Goal: Task Accomplishment & Management: Manage account settings

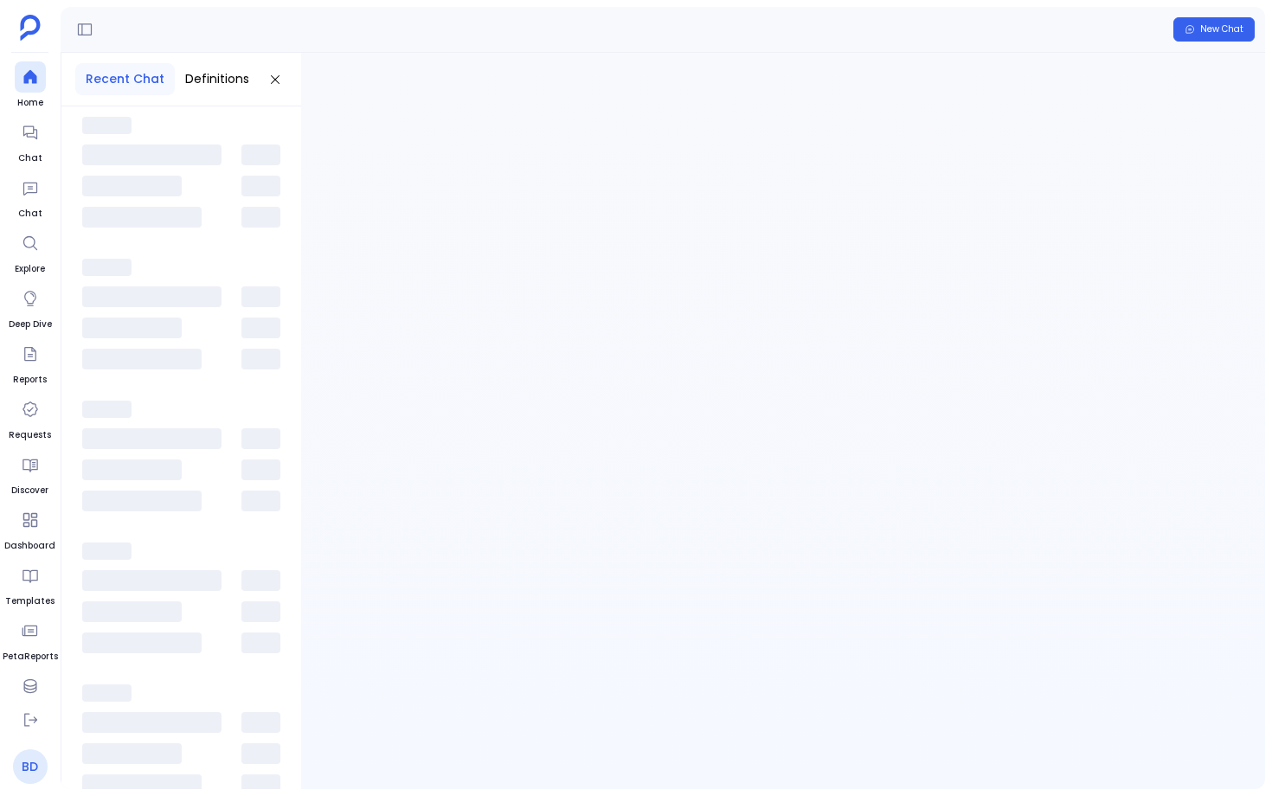
click at [25, 768] on link "BD" at bounding box center [30, 766] width 35 height 35
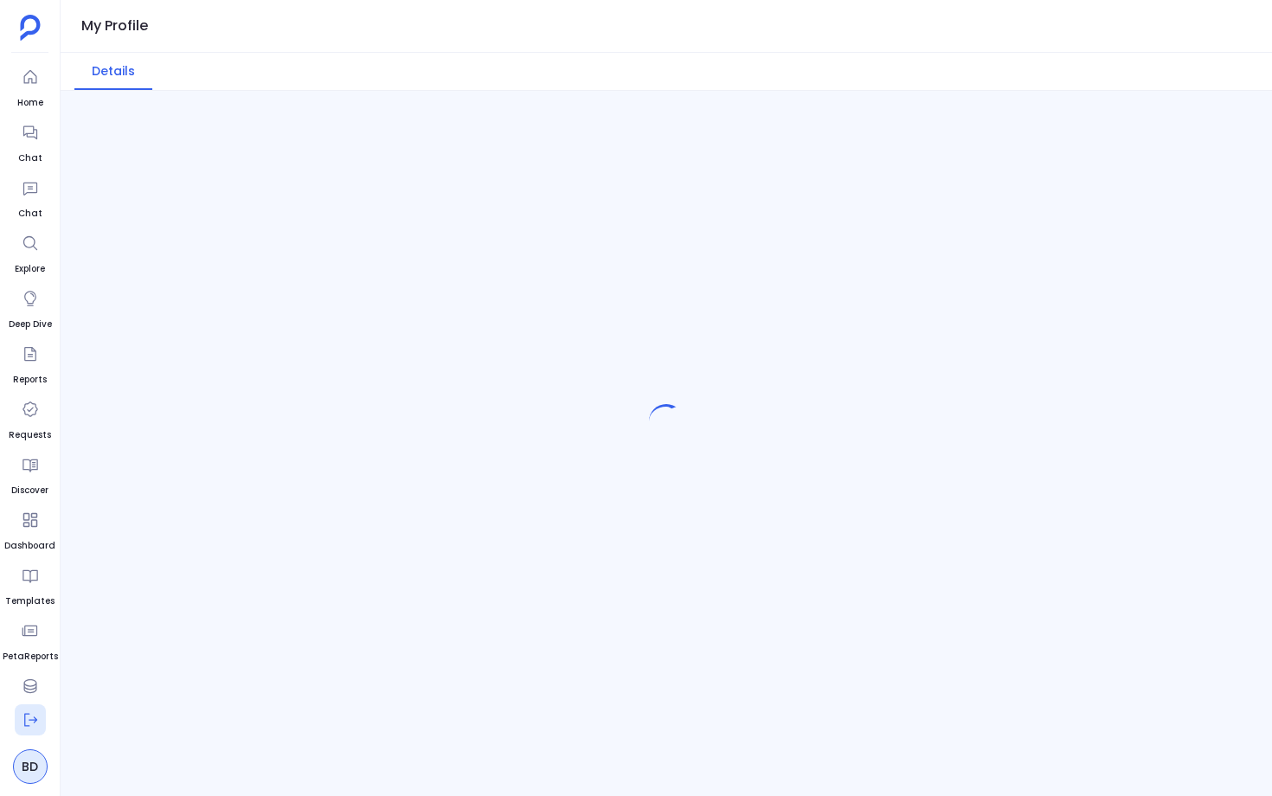
click at [33, 718] on icon at bounding box center [30, 719] width 17 height 17
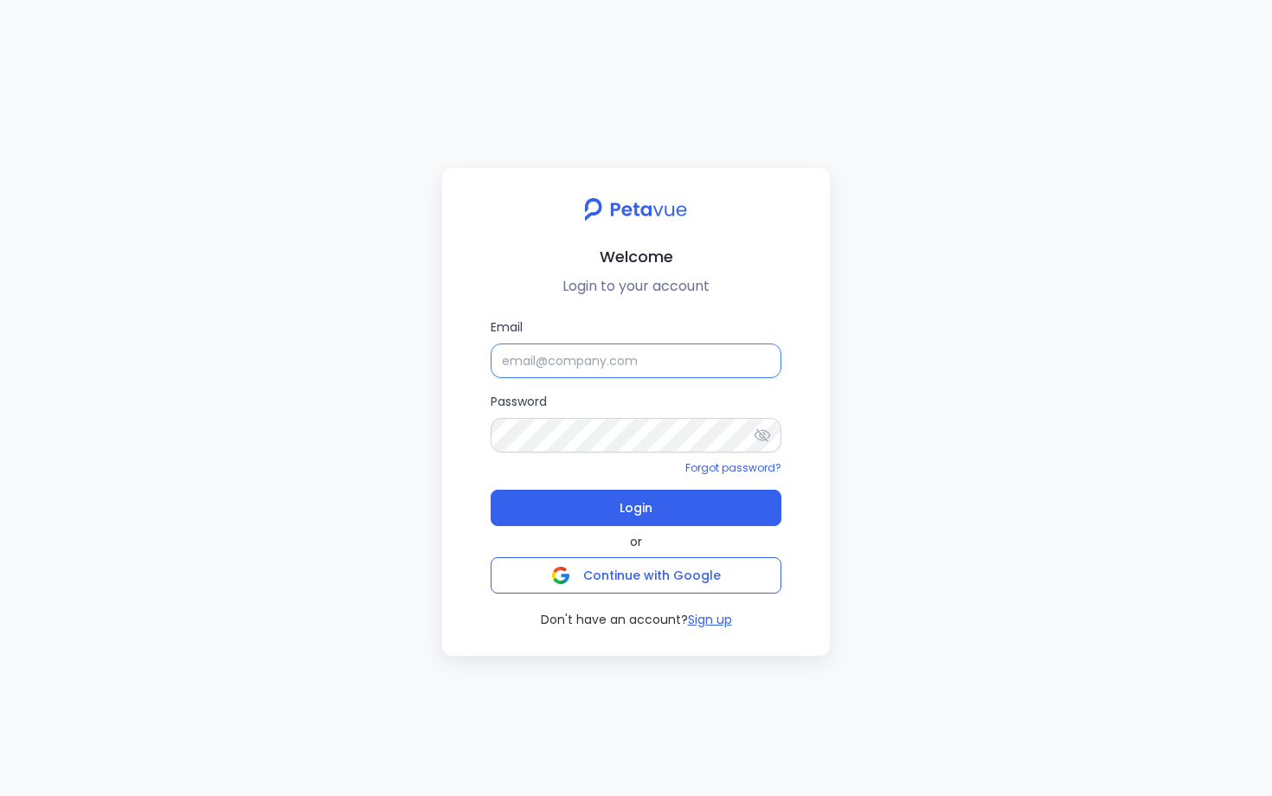
click at [571, 359] on input "Email" at bounding box center [636, 361] width 291 height 35
type input "[EMAIL_ADDRESS][DOMAIN_NAME]"
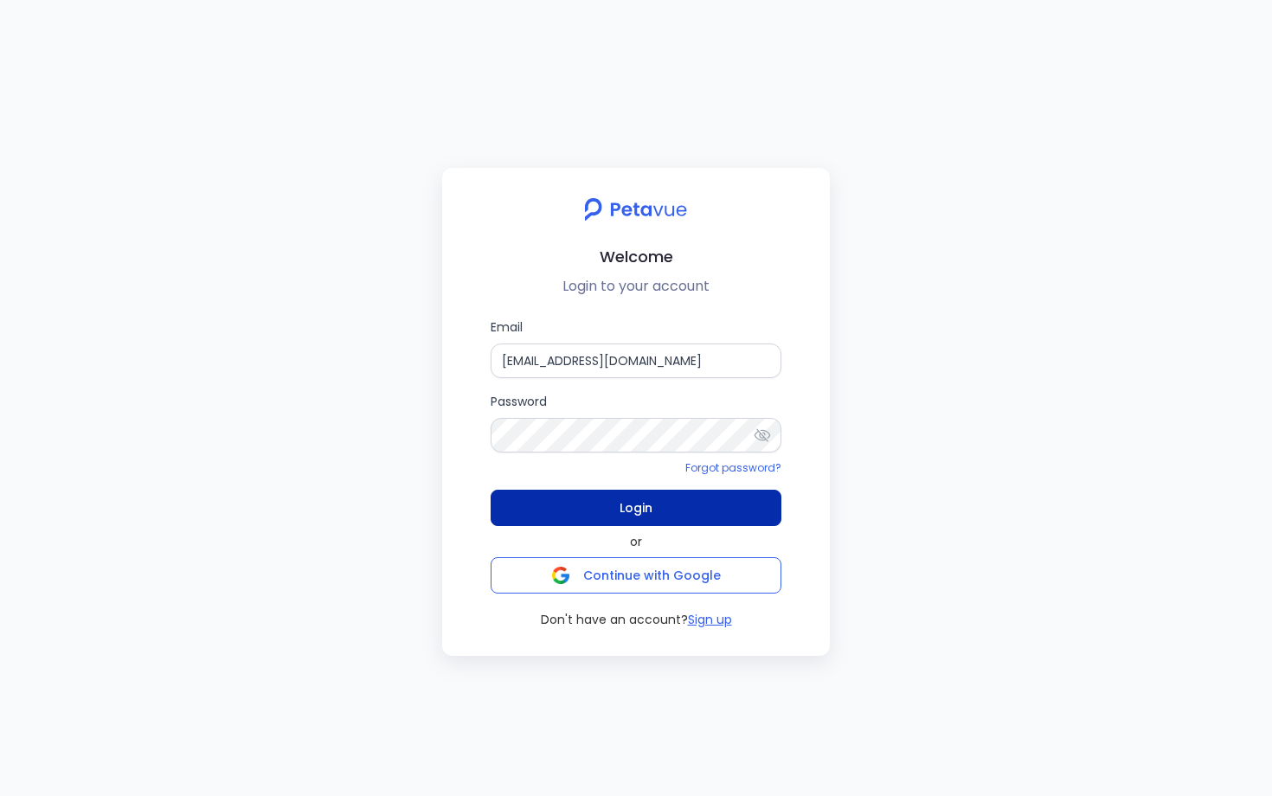
click at [688, 497] on button "Login" at bounding box center [636, 508] width 291 height 36
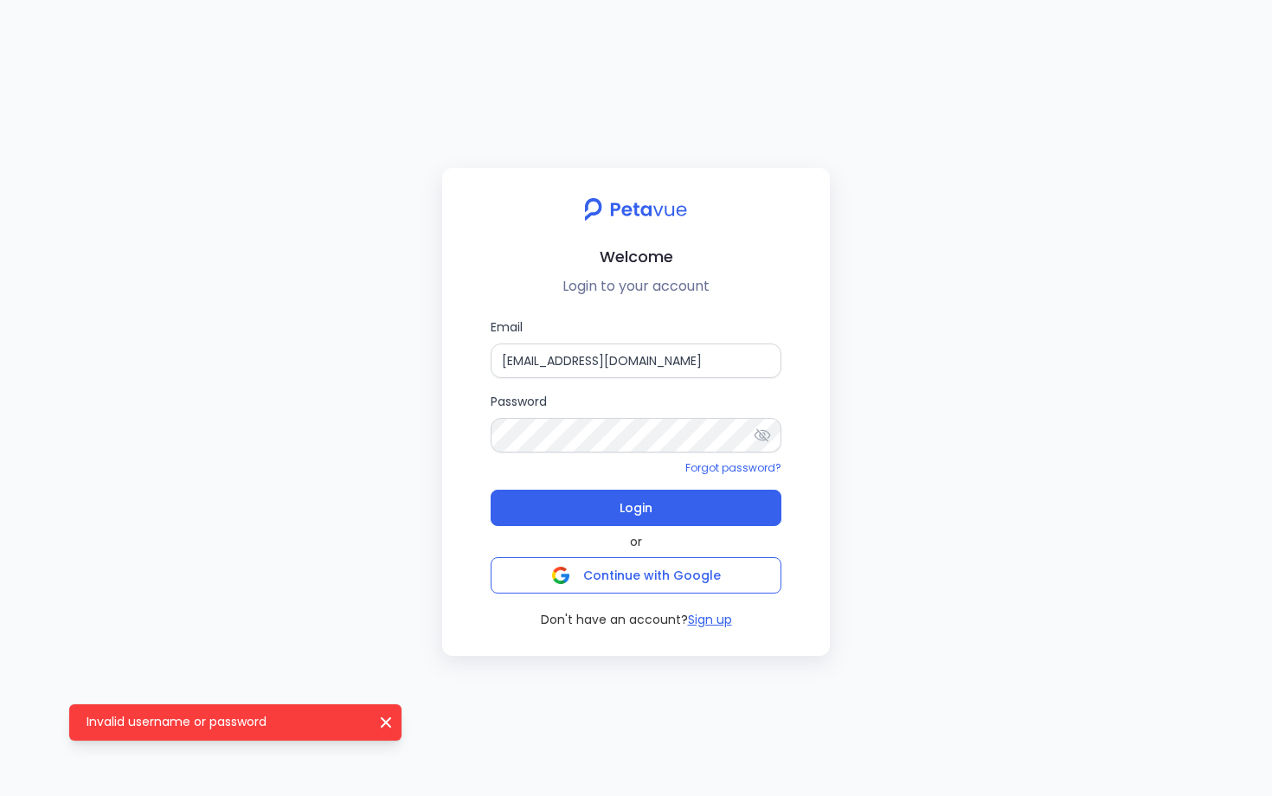
click at [767, 440] on icon at bounding box center [762, 435] width 17 height 17
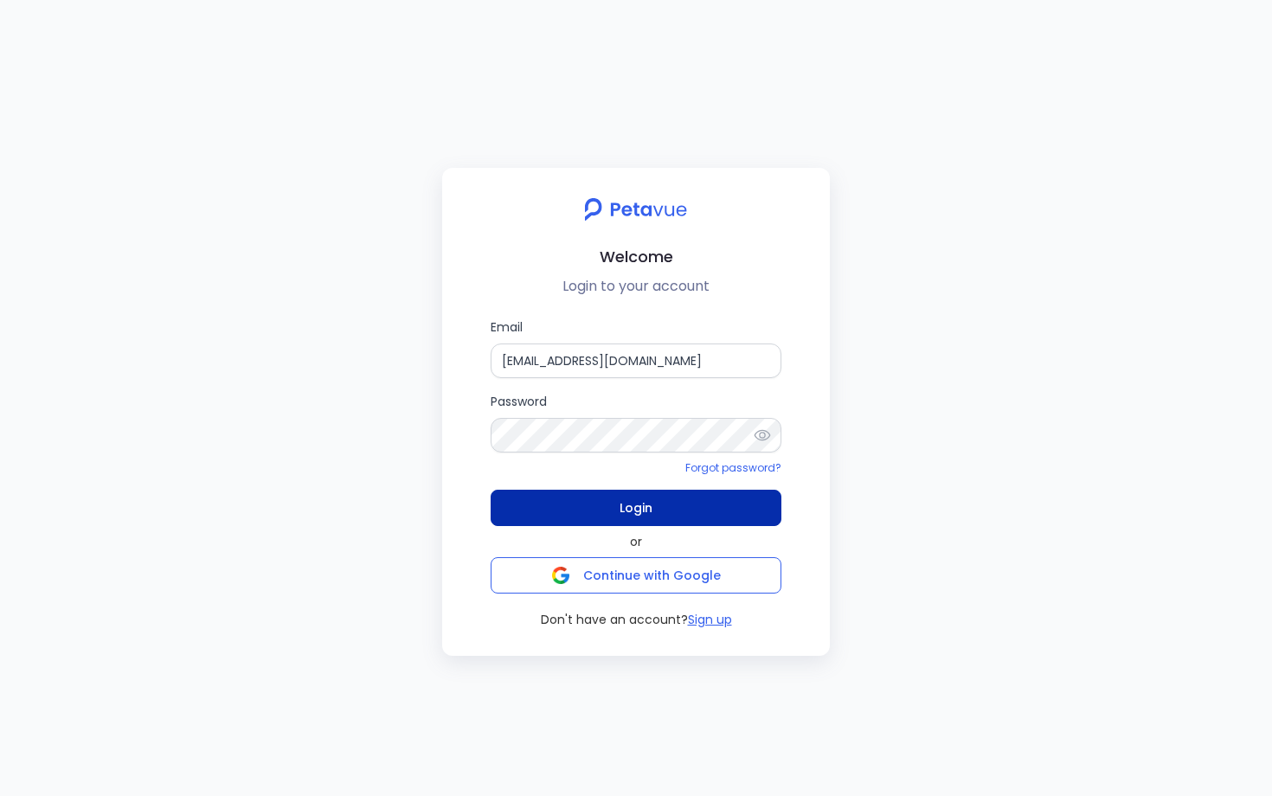
click at [658, 504] on button "Login" at bounding box center [636, 508] width 291 height 36
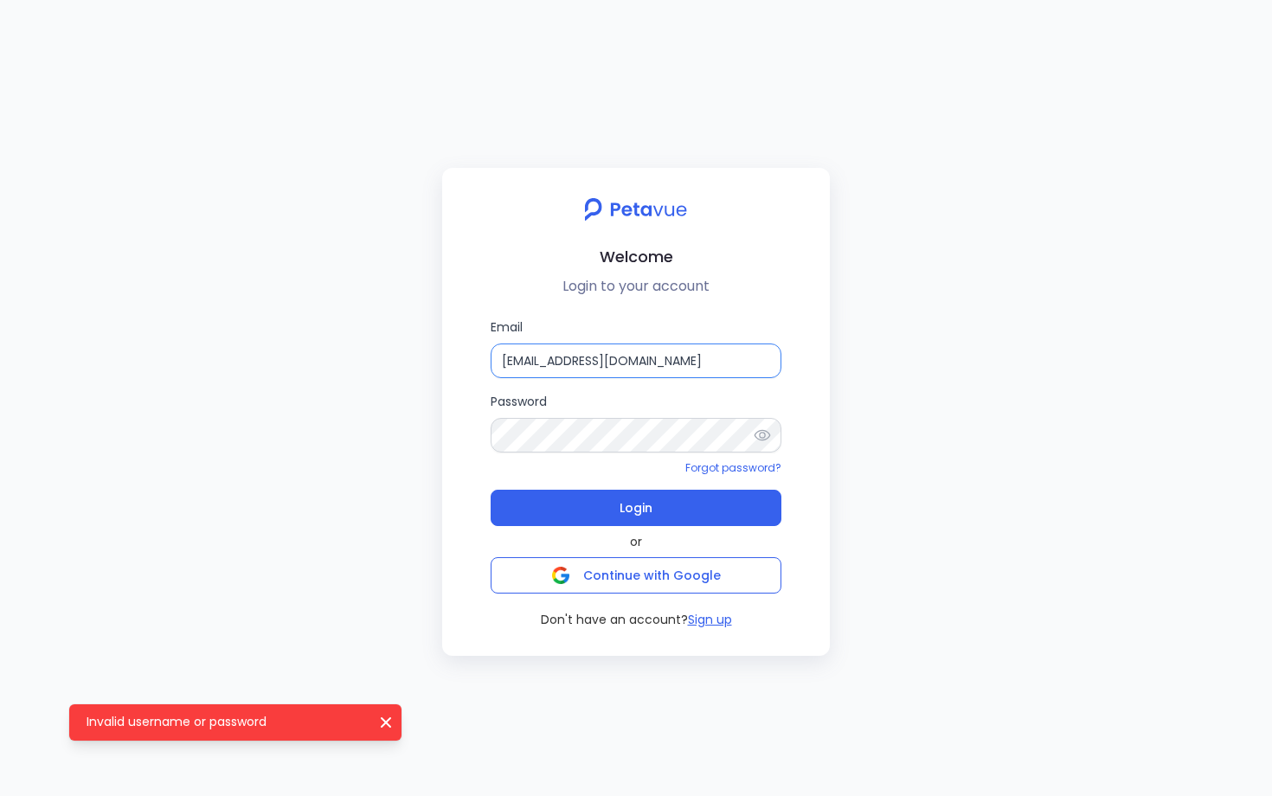
click at [671, 357] on input "[EMAIL_ADDRESS][DOMAIN_NAME]" at bounding box center [636, 361] width 291 height 35
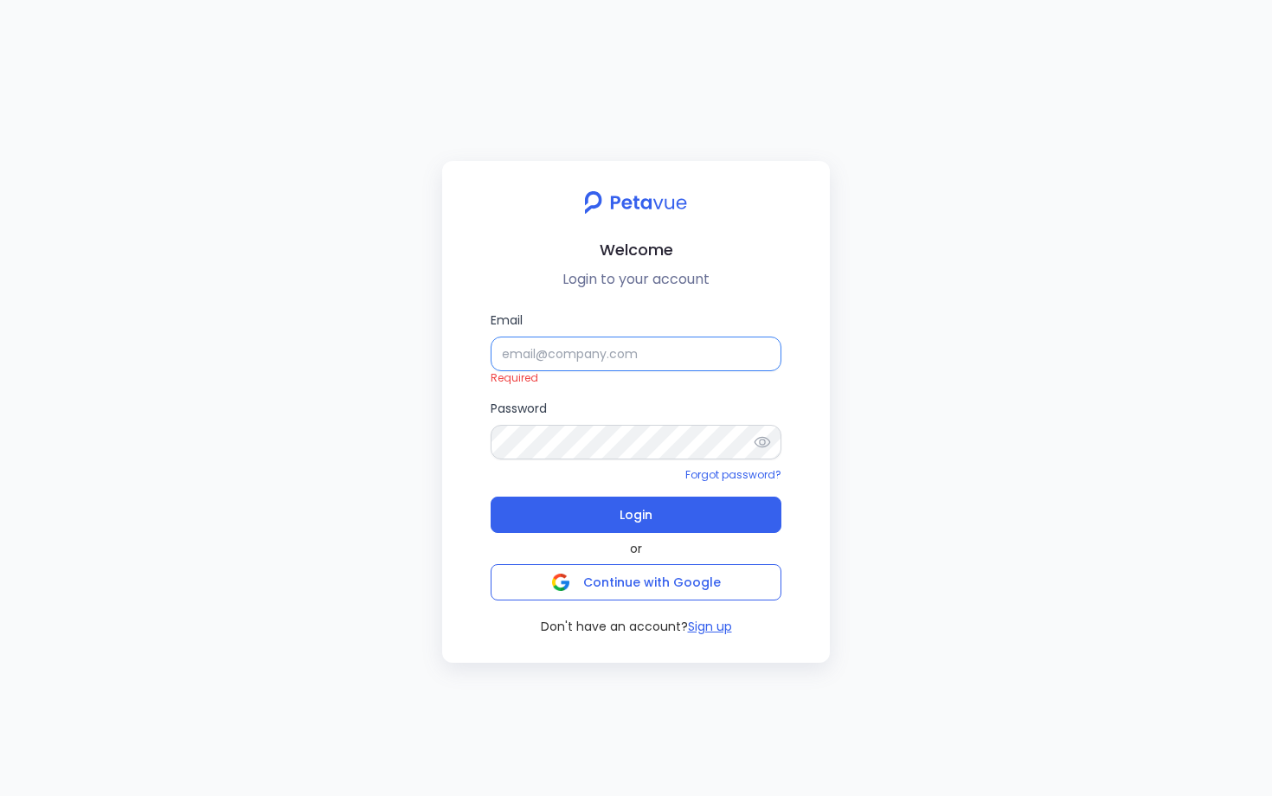
type input "[EMAIL_ADDRESS][DOMAIN_NAME]"
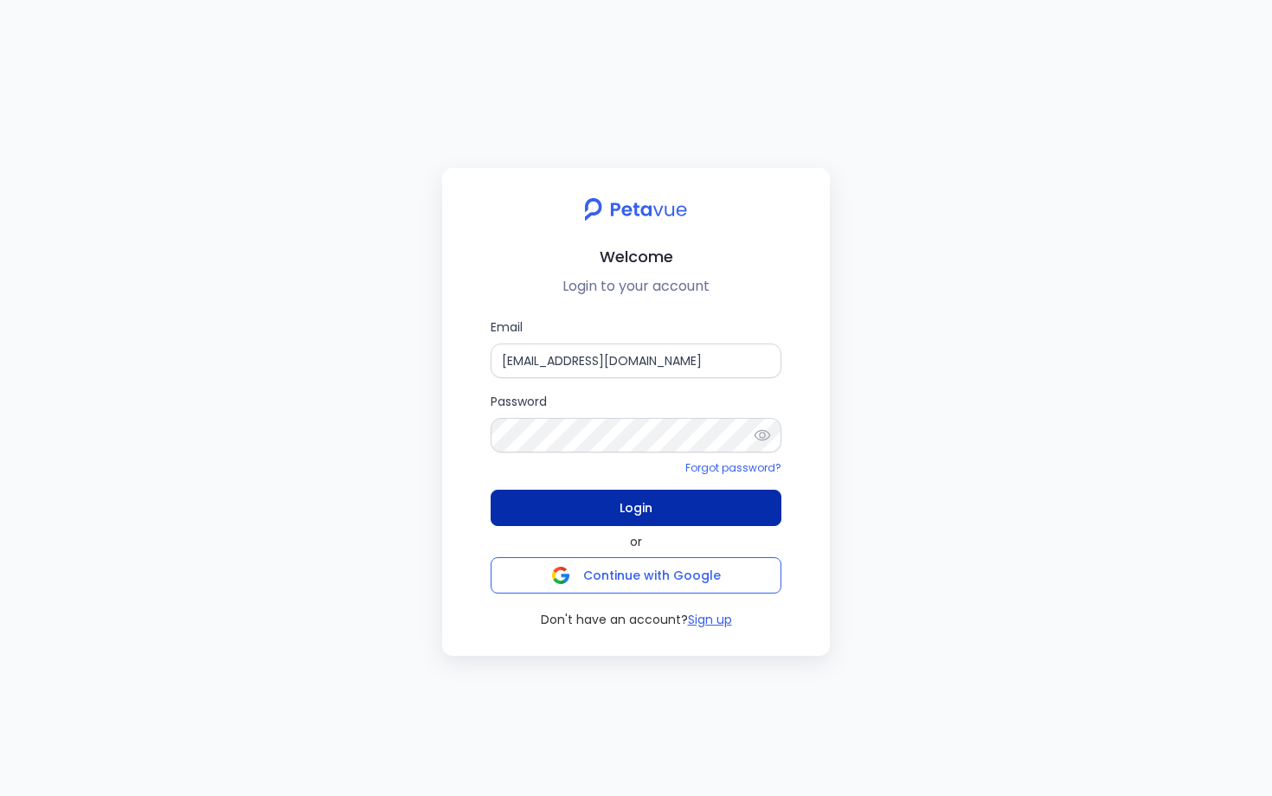
click at [677, 507] on button "Login" at bounding box center [636, 508] width 291 height 36
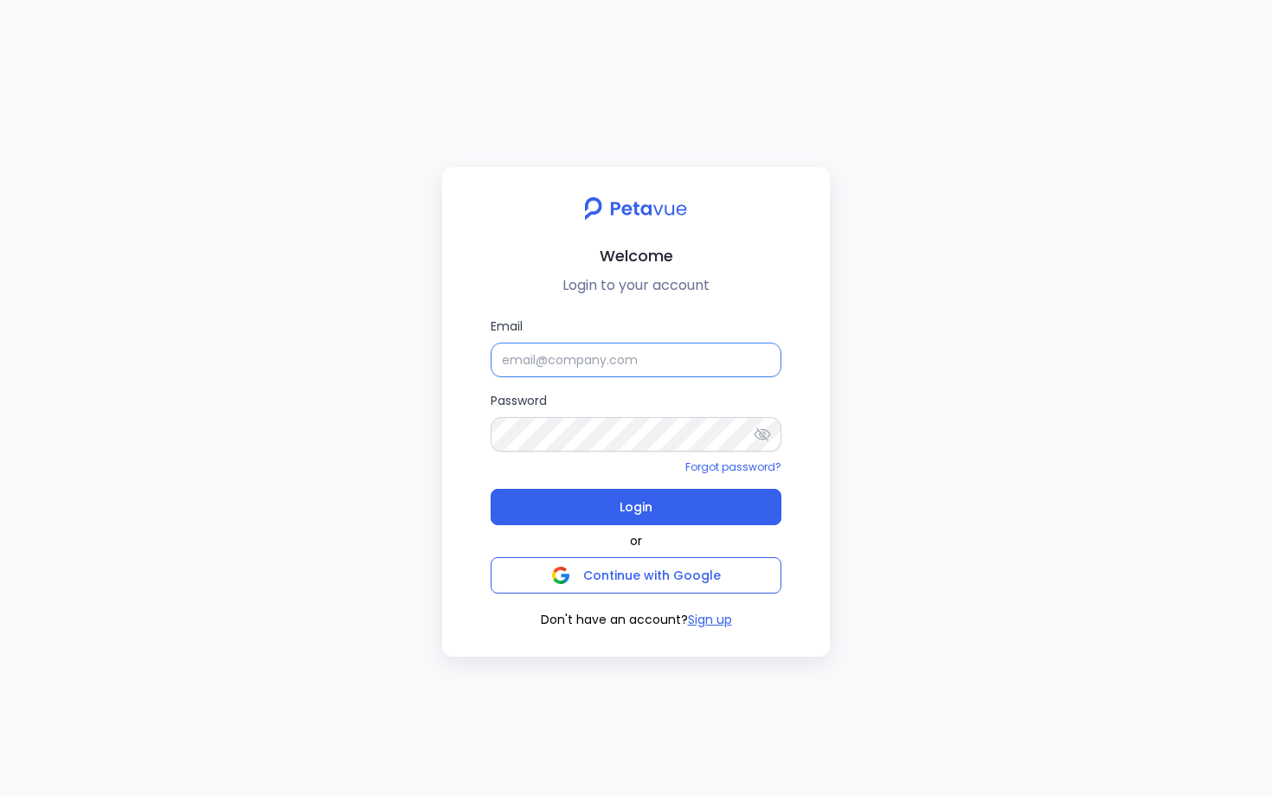
click at [643, 352] on input "Email" at bounding box center [636, 360] width 291 height 35
type input "[EMAIL_ADDRESS][DOMAIN_NAME]"
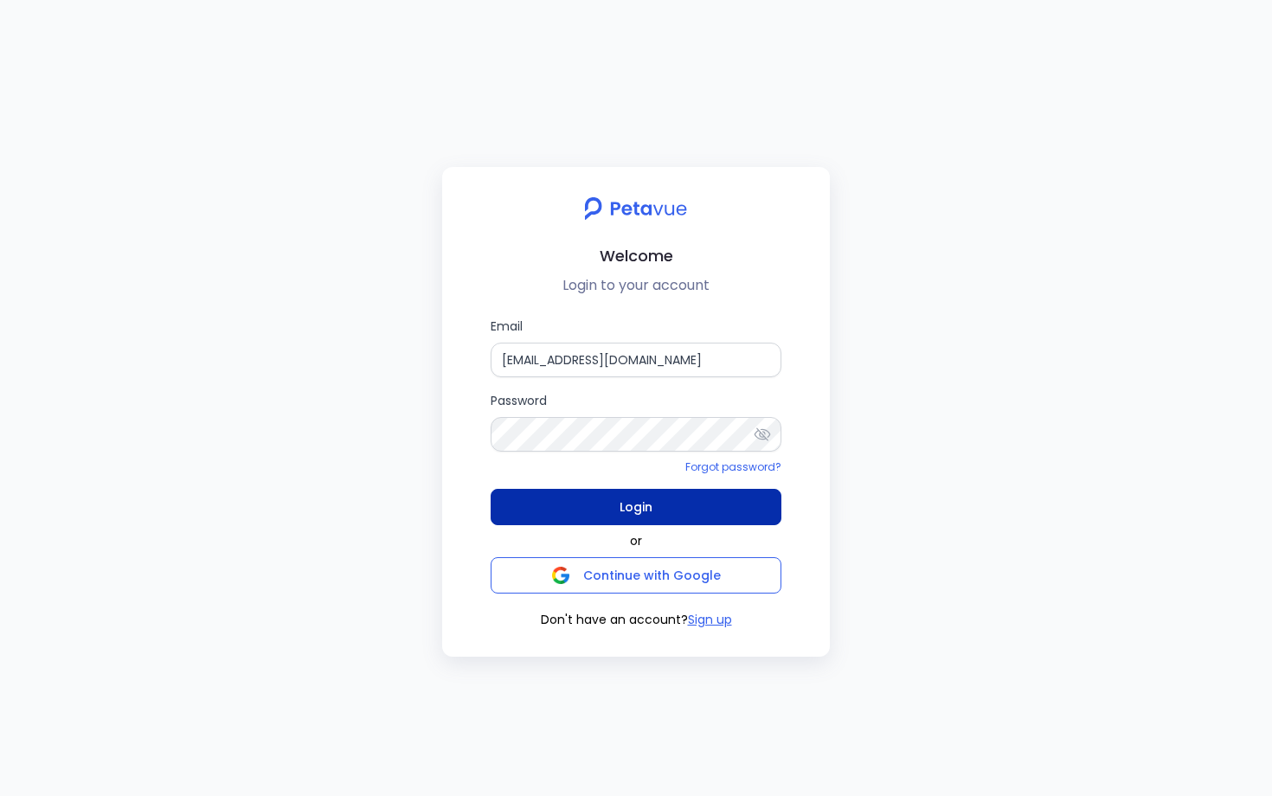
click at [637, 515] on span "Login" at bounding box center [636, 507] width 33 height 24
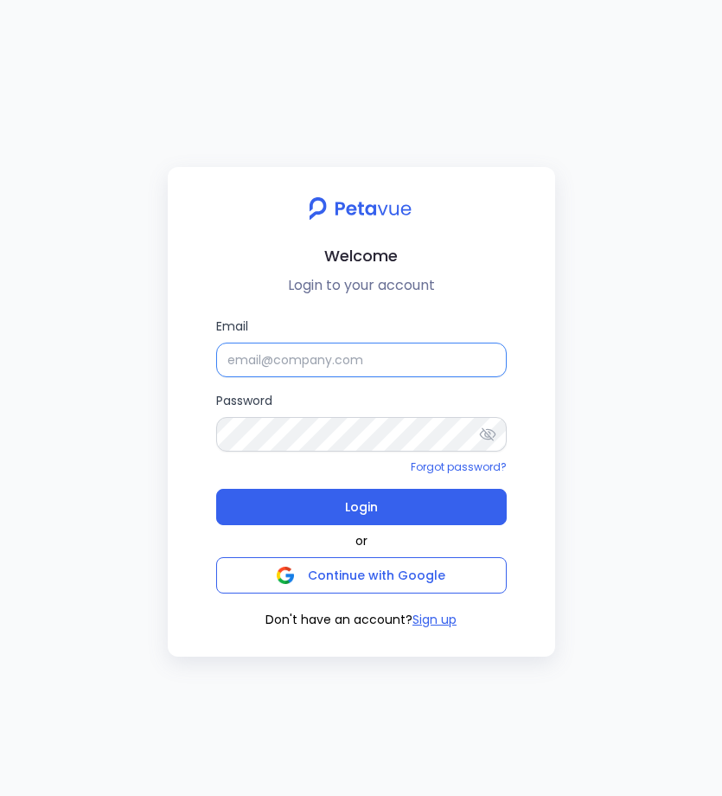
click at [384, 363] on input "Email" at bounding box center [361, 360] width 291 height 35
type input "[EMAIL_ADDRESS][DOMAIN_NAME]"
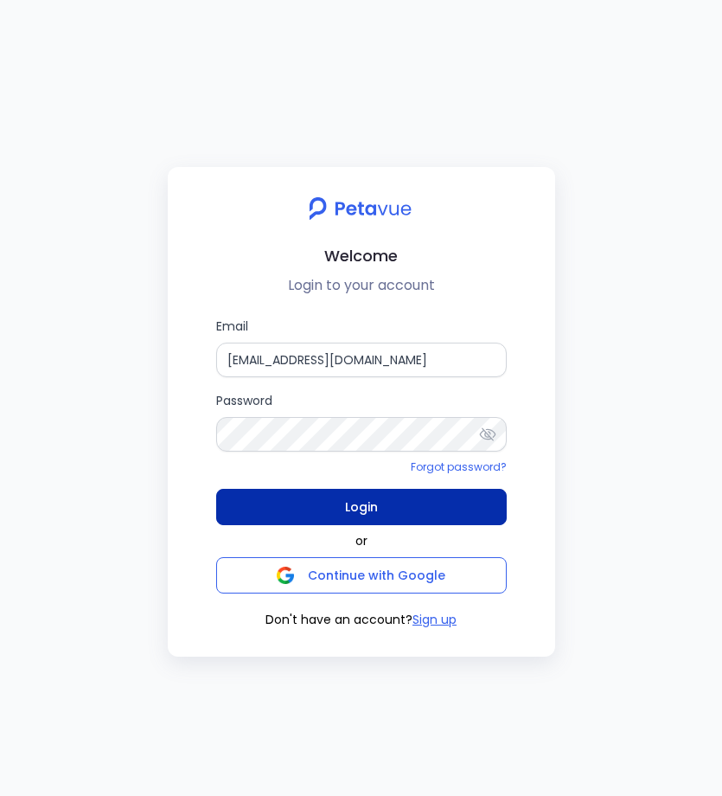
click at [451, 501] on button "Login" at bounding box center [361, 507] width 291 height 36
click at [391, 509] on button "Login" at bounding box center [361, 507] width 291 height 36
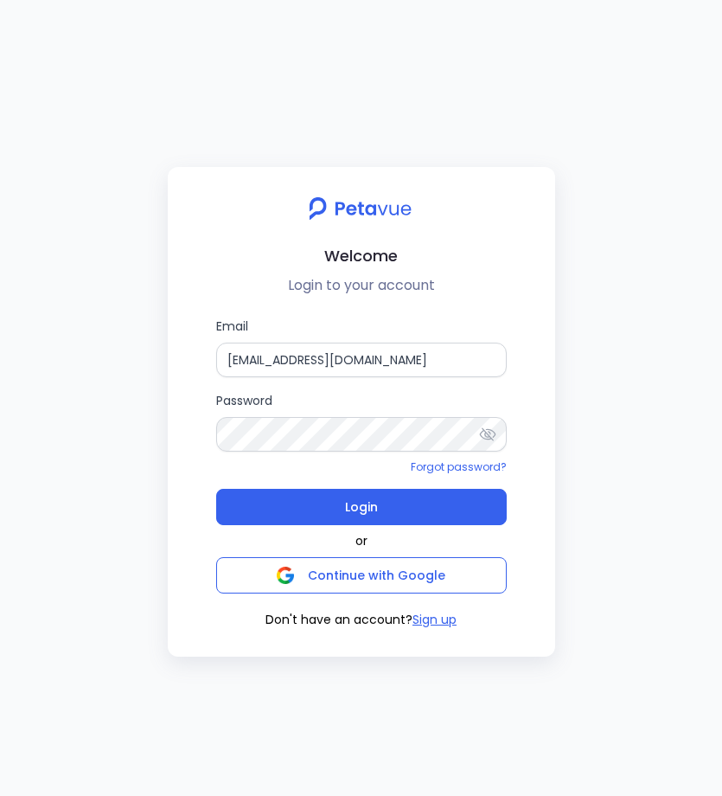
click at [334, 526] on div "or Continue with Google" at bounding box center [361, 559] width 291 height 68
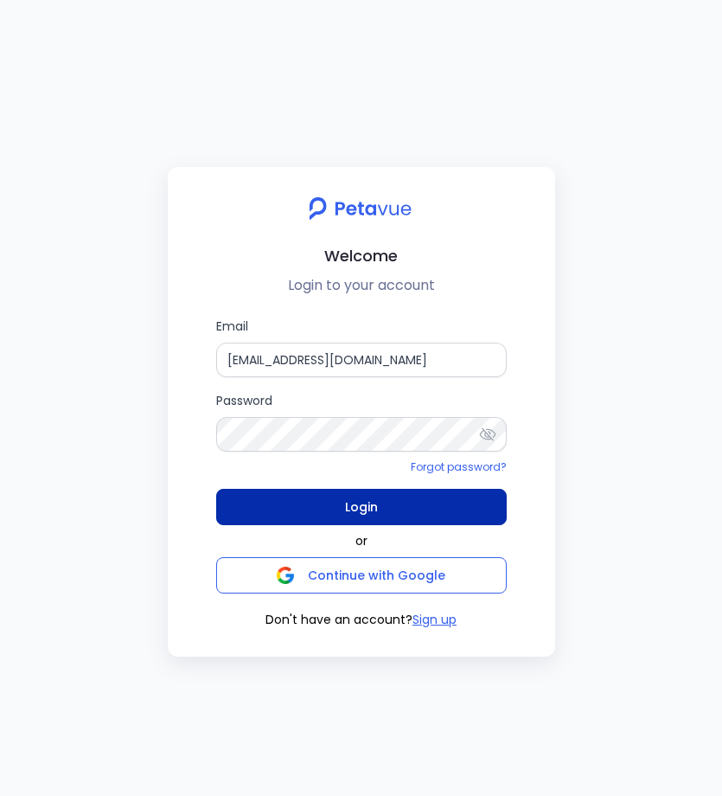
click at [371, 491] on button "Login" at bounding box center [361, 507] width 291 height 36
